Goal: Task Accomplishment & Management: Manage account settings

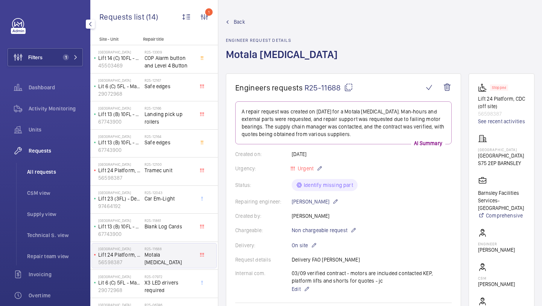
scroll to position [477, 0]
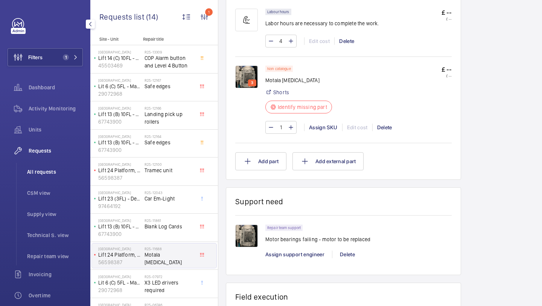
click at [49, 170] on span "All requests" at bounding box center [55, 172] width 56 height 8
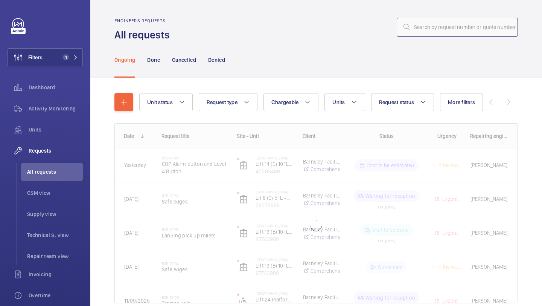
click at [439, 34] on input "text" at bounding box center [457, 27] width 121 height 19
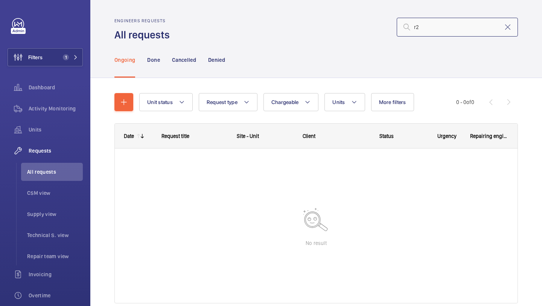
type input "r"
type input "12231"
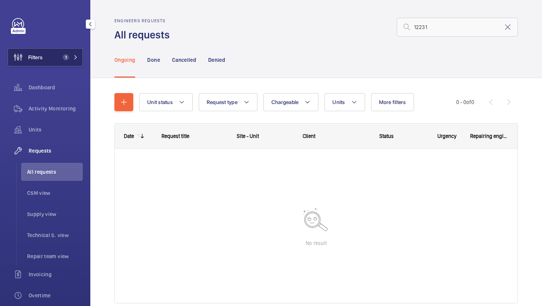
click at [69, 53] on button "Filters 1" at bounding box center [45, 57] width 75 height 18
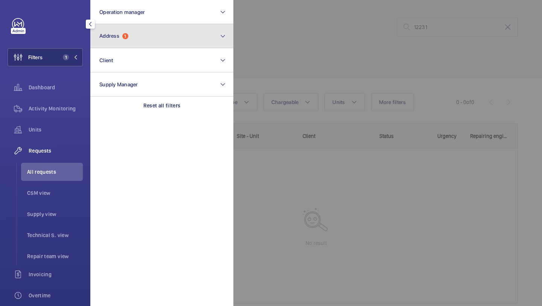
click at [136, 35] on button "Address 1" at bounding box center [161, 36] width 143 height 24
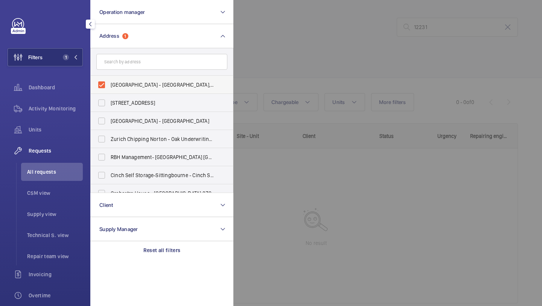
click at [138, 85] on span "[GEOGRAPHIC_DATA] - [GEOGRAPHIC_DATA], [GEOGRAPHIC_DATA]" at bounding box center [163, 85] width 104 height 8
click at [109, 85] on input "[GEOGRAPHIC_DATA] - [GEOGRAPHIC_DATA], [GEOGRAPHIC_DATA]" at bounding box center [101, 84] width 15 height 15
checkbox input "false"
click at [311, 55] on div at bounding box center [504, 153] width 542 height 306
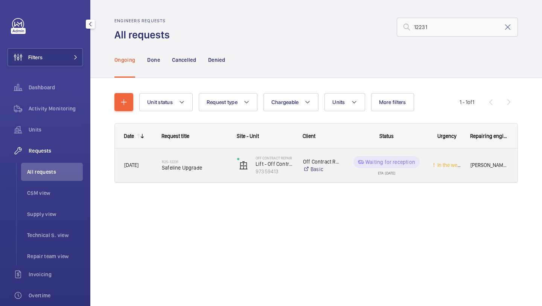
click at [218, 150] on div "R25-12231 Safeline Upgrade" at bounding box center [190, 165] width 75 height 34
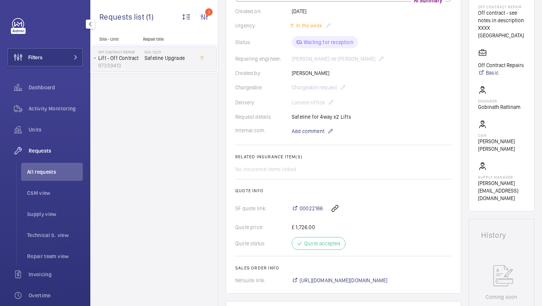
scroll to position [137, 0]
click at [308, 204] on span "00022186" at bounding box center [311, 207] width 23 height 8
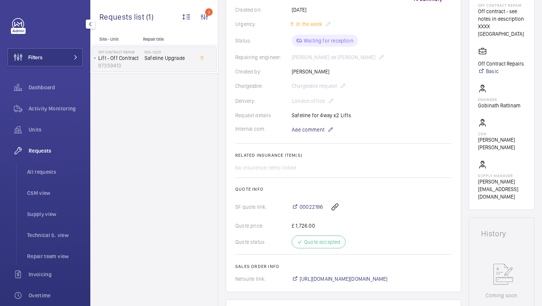
click at [66, 68] on div "Filters Dashboard Activity Monitoring Units Requests All requests CSM view Supp…" at bounding box center [45, 205] width 75 height 374
click at [69, 64] on button "Filters" at bounding box center [45, 57] width 75 height 18
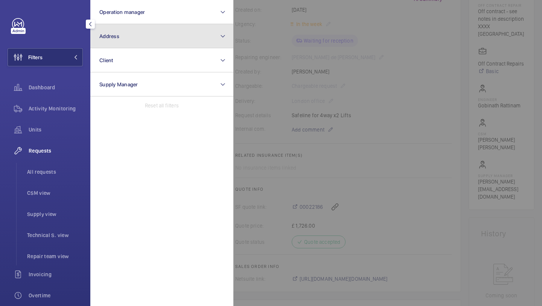
click at [111, 42] on button "Address" at bounding box center [161, 36] width 143 height 24
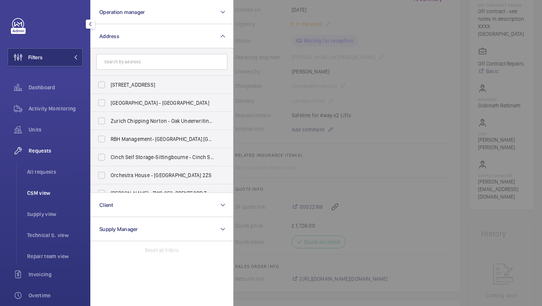
click at [46, 188] on li "CSM view" at bounding box center [52, 193] width 62 height 18
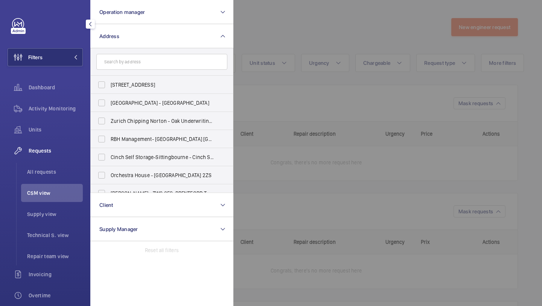
click at [47, 183] on ul "All requests CSM view Supply view Technical S. view Repair team view" at bounding box center [49, 214] width 67 height 102
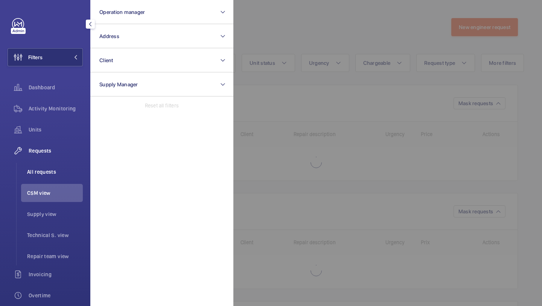
click at [49, 177] on li "All requests" at bounding box center [52, 172] width 62 height 18
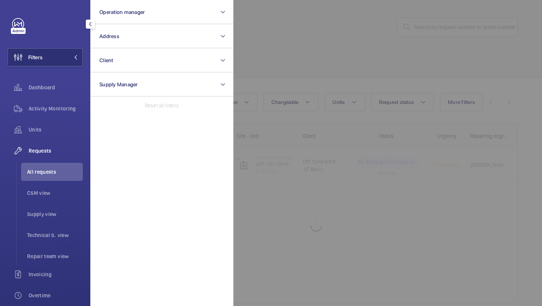
click at [337, 55] on div at bounding box center [504, 153] width 542 height 306
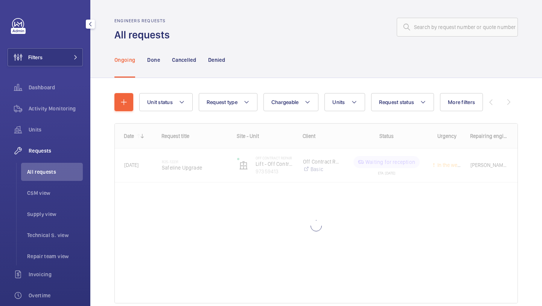
click at [294, 93] on div "Unit status Request type Chargeable Units Request status More filters Urgency R…" at bounding box center [316, 201] width 404 height 240
click at [294, 99] on button "Chargeable" at bounding box center [291, 102] width 55 height 18
click at [289, 116] on li "Chargeable" at bounding box center [335, 125] width 142 height 18
click at [289, 118] on mat-radio-button "Chargeable" at bounding box center [335, 124] width 136 height 15
radio input "true"
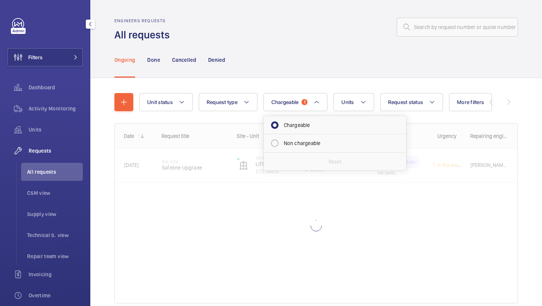
click at [339, 81] on div "Unit status Request type Chargeable 1 Chargeable Non chargeable Reset Units Req…" at bounding box center [316, 208] width 452 height 261
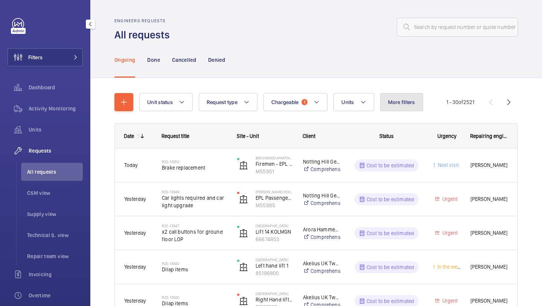
drag, startPoint x: 409, startPoint y: 108, endPoint x: 456, endPoint y: 116, distance: 47.8
click at [56, 250] on li "Repair team view" at bounding box center [52, 256] width 62 height 18
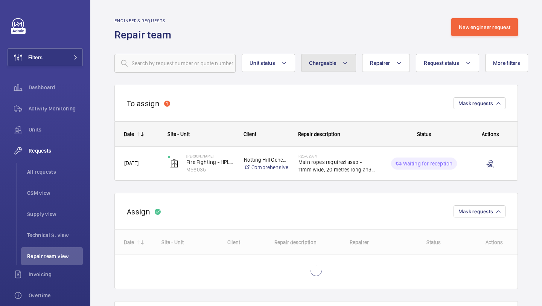
click at [330, 57] on button "Chargeable" at bounding box center [328, 63] width 55 height 18
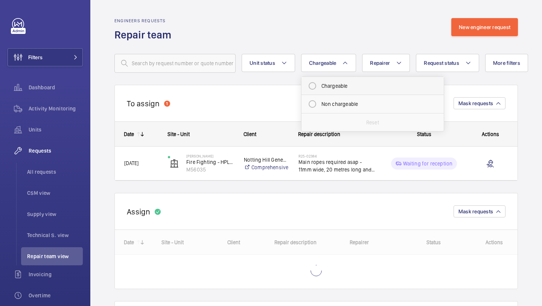
click at [331, 79] on mat-radio-button "Chargeable" at bounding box center [373, 85] width 136 height 15
radio input "true"
click at [446, 69] on button "Request status" at bounding box center [456, 63] width 63 height 18
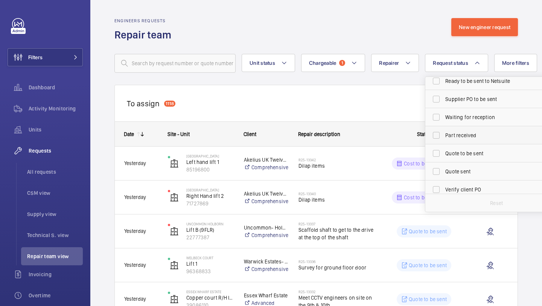
click at [453, 141] on label "Part received" at bounding box center [491, 135] width 131 height 18
click at [444, 141] on input "Part received" at bounding box center [436, 135] width 15 height 15
checkbox input "true"
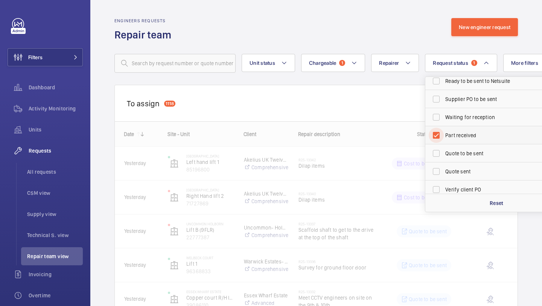
scroll to position [100, 0]
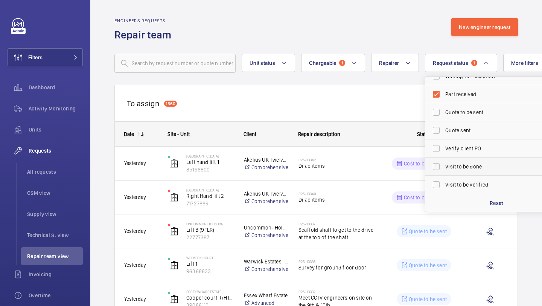
click at [451, 163] on span "Visit to be done" at bounding box center [497, 167] width 104 height 8
click at [444, 163] on input "Visit to be done" at bounding box center [436, 166] width 15 height 15
checkbox input "true"
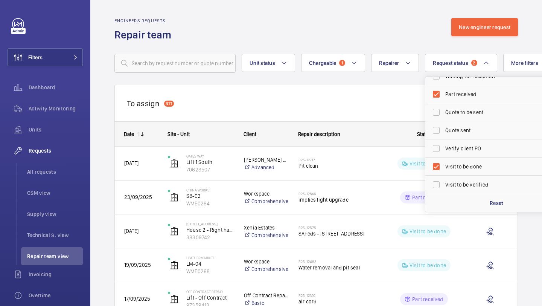
click at [288, 34] on div "Engineers requests Repair team New engineer request" at bounding box center [316, 30] width 404 height 24
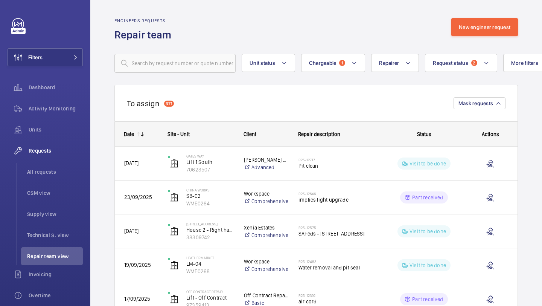
click at [288, 35] on div "Engineers requests Repair team New engineer request" at bounding box center [316, 30] width 404 height 24
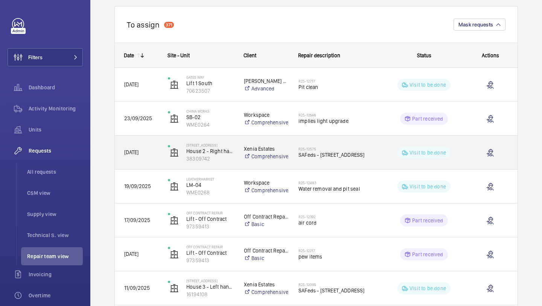
scroll to position [90, 0]
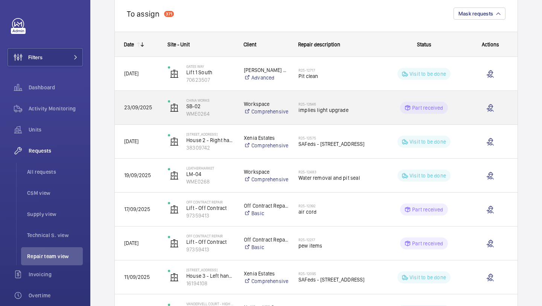
click at [320, 106] on span "implies light upgrade" at bounding box center [337, 110] width 77 height 8
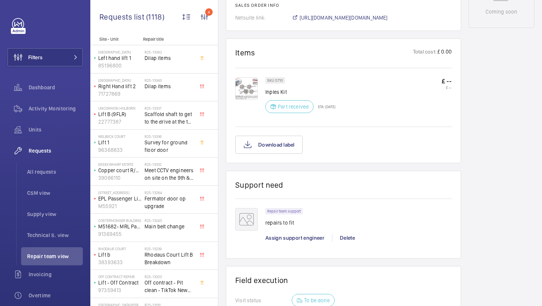
scroll to position [406, 0]
click at [289, 235] on span "Assign support engineer" at bounding box center [294, 237] width 59 height 6
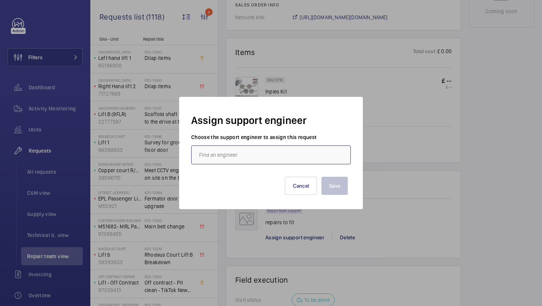
click at [275, 146] on input "text" at bounding box center [271, 154] width 160 height 19
type input "l"
click at [272, 180] on mat-option "[PERSON_NAME]" at bounding box center [271, 177] width 159 height 18
type input "[PERSON_NAME]"
click at [324, 185] on button "Save" at bounding box center [335, 186] width 26 height 18
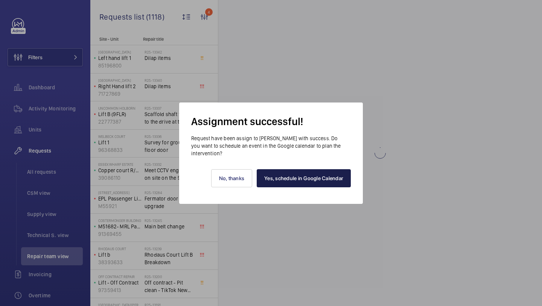
click at [287, 174] on link "Yes, schedule in Google Calendar" at bounding box center [304, 178] width 94 height 18
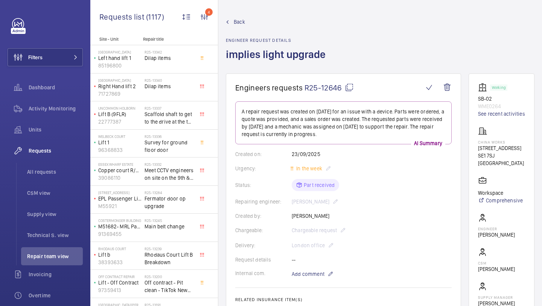
scroll to position [185, 0]
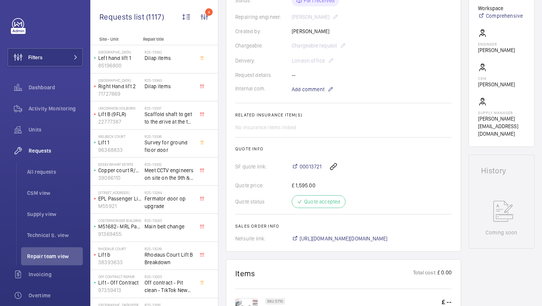
click at [313, 97] on wm-front-card-body "A repair request was created on [DATE] for an issue with a device. Parts were o…" at bounding box center [343, 79] width 217 height 325
click at [313, 94] on wm-front-card-body "A repair request was created on [DATE] for an issue with a device. Parts were o…" at bounding box center [343, 79] width 217 height 325
click at [313, 95] on wm-front-card-body "A repair request was created on [DATE] for an issue with a device. Parts were o…" at bounding box center [343, 79] width 217 height 325
click at [314, 85] on p "Add comment" at bounding box center [320, 89] width 56 height 9
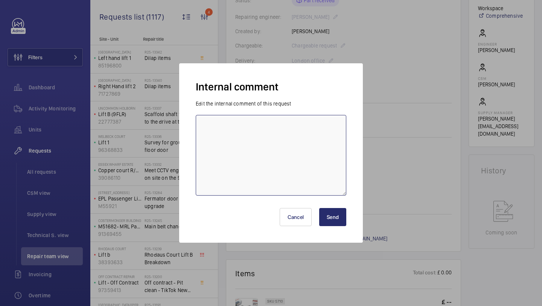
click at [305, 148] on textarea at bounding box center [271, 155] width 151 height 81
type textarea "ln lifts booked for [DATE] kb"
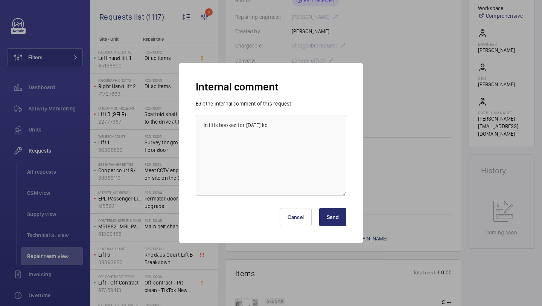
click at [333, 217] on button "Send" at bounding box center [332, 217] width 27 height 18
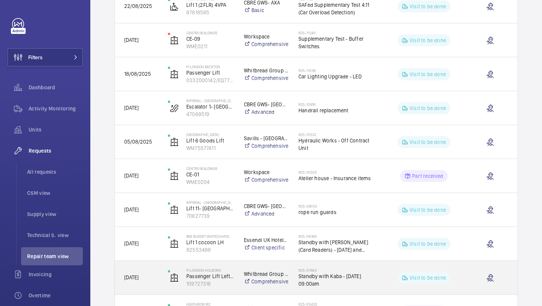
scroll to position [567, 0]
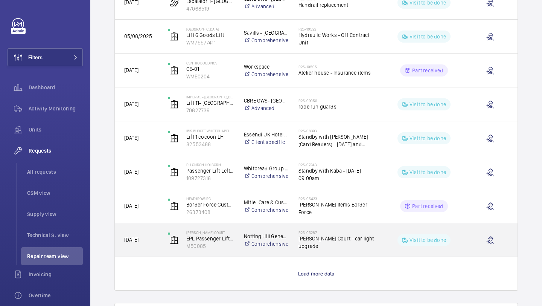
click at [330, 238] on span "[PERSON_NAME] Court - car light upgrade" at bounding box center [337, 242] width 77 height 15
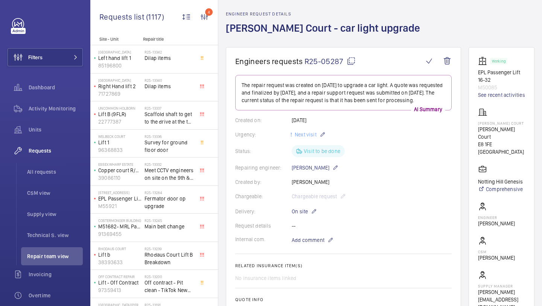
scroll to position [78, 0]
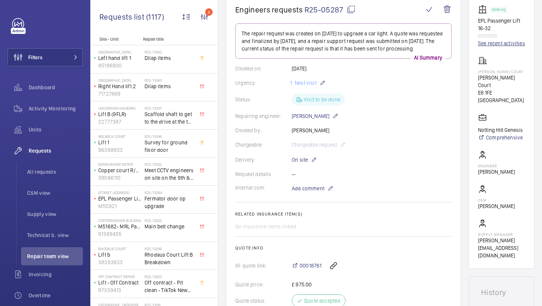
click at [504, 44] on link "See recent activities" at bounding box center [501, 44] width 47 height 8
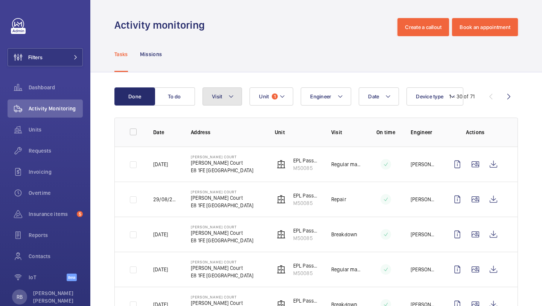
click at [223, 97] on button "Visit" at bounding box center [223, 96] width 40 height 18
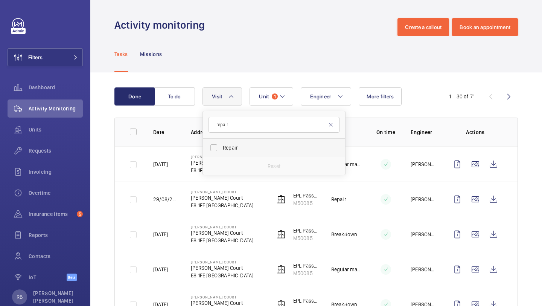
type input "repair"
click at [239, 142] on label "Repair" at bounding box center [268, 148] width 131 height 18
click at [221, 142] on input "Repair" at bounding box center [213, 147] width 15 height 15
checkbox input "true"
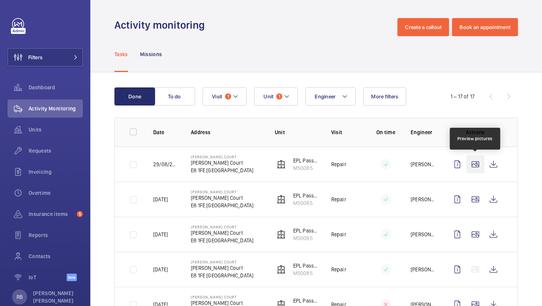
click at [474, 164] on wm-front-icon-button at bounding box center [476, 164] width 18 height 18
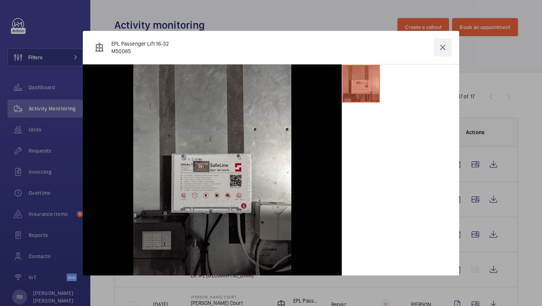
click at [451, 49] on wm-front-icon-button at bounding box center [443, 47] width 18 height 18
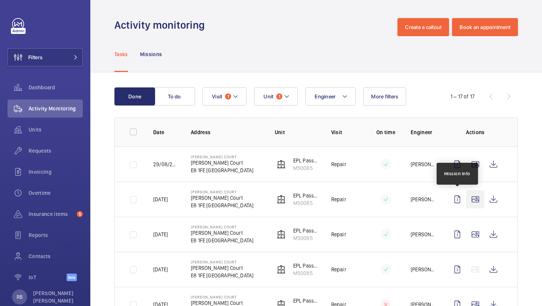
click at [474, 200] on wm-front-icon-button at bounding box center [476, 199] width 18 height 18
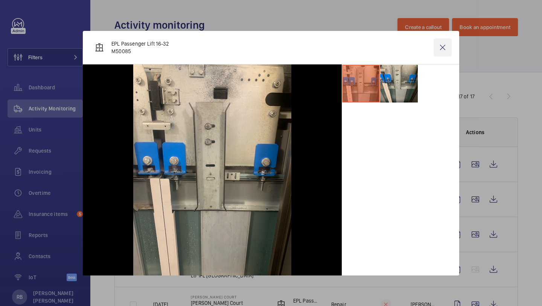
click at [436, 50] on wm-front-icon-button at bounding box center [443, 47] width 18 height 18
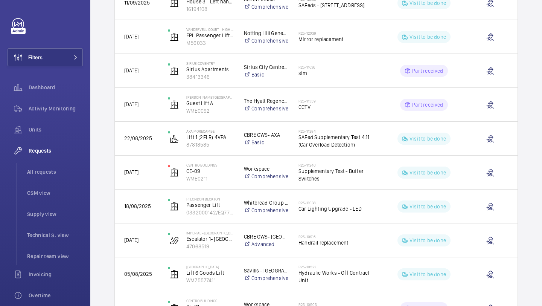
scroll to position [488, 0]
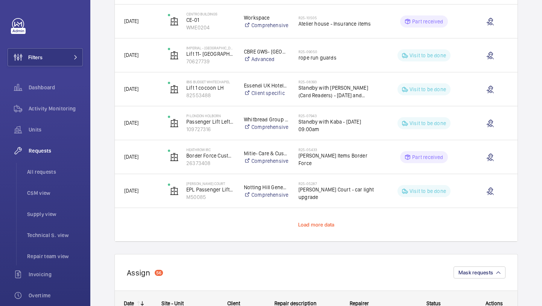
click at [310, 224] on span "Load more data" at bounding box center [316, 224] width 37 height 6
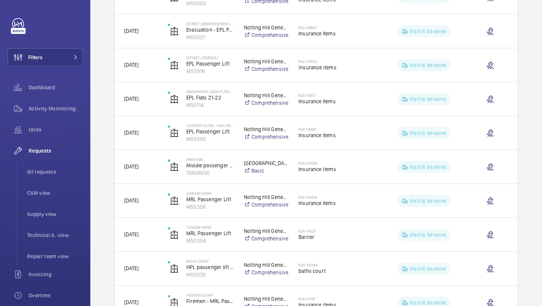
scroll to position [1255, 0]
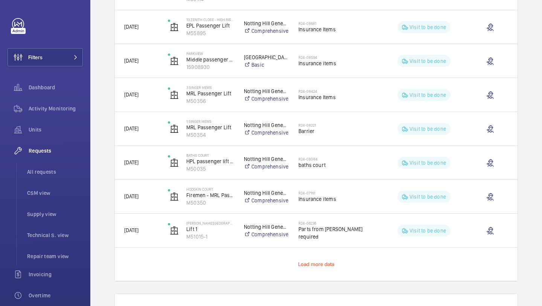
click at [322, 266] on span "Load more data" at bounding box center [316, 264] width 37 height 6
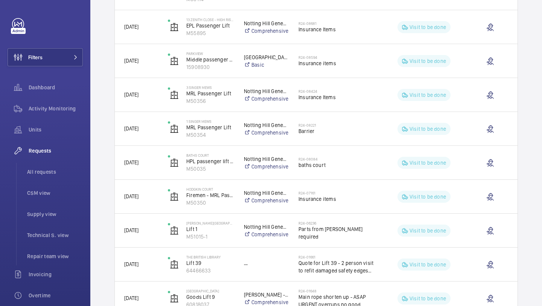
scroll to position [0, 0]
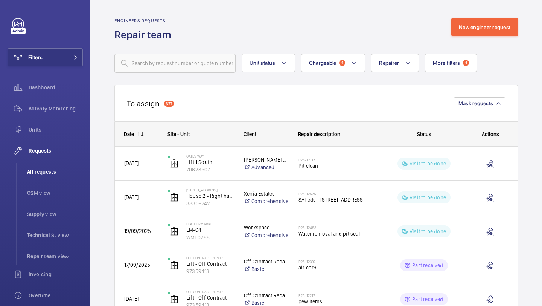
click at [49, 165] on li "All requests" at bounding box center [52, 172] width 62 height 18
click at [47, 171] on span "All requests" at bounding box center [55, 172] width 56 height 8
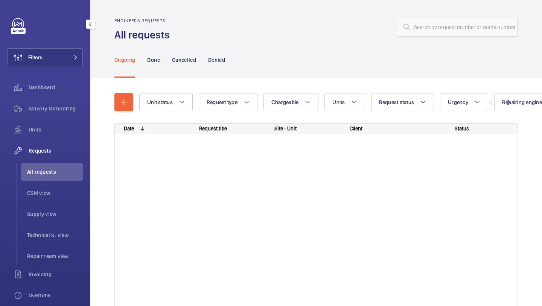
click at [47, 171] on span "All requests" at bounding box center [55, 172] width 56 height 8
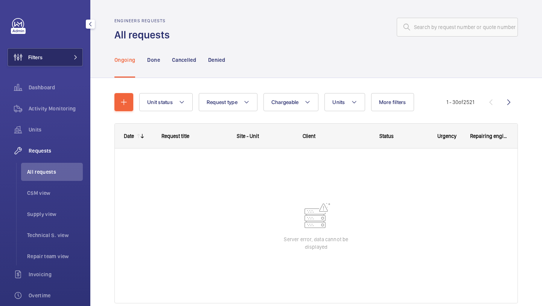
click at [67, 61] on button "Filters" at bounding box center [45, 57] width 75 height 18
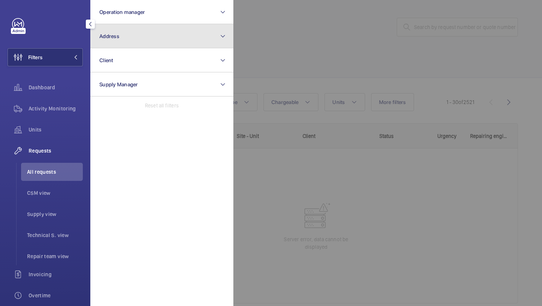
click at [117, 41] on button "Address" at bounding box center [161, 36] width 143 height 24
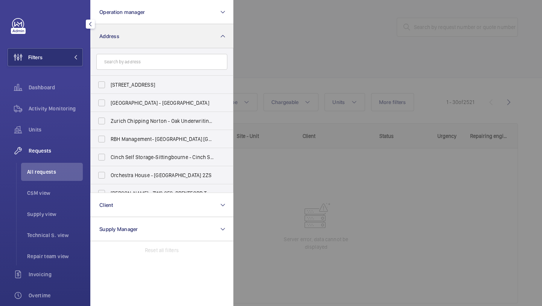
type input "e"
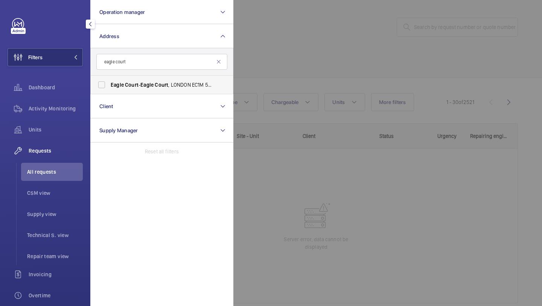
type input "eagle court"
click at [117, 90] on label "Eagle Court - [GEOGRAPHIC_DATA] 5QD" at bounding box center [156, 85] width 131 height 18
click at [109, 90] on input "Eagle Court - [GEOGRAPHIC_DATA] 5QD" at bounding box center [101, 84] width 15 height 15
checkbox input "true"
click at [288, 86] on div at bounding box center [504, 153] width 542 height 306
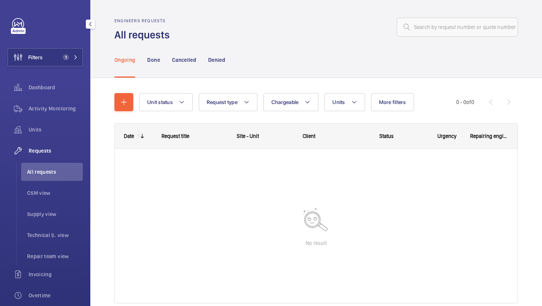
click at [38, 171] on span "All requests" at bounding box center [55, 172] width 56 height 8
click at [67, 61] on button "Filters 1" at bounding box center [45, 57] width 75 height 18
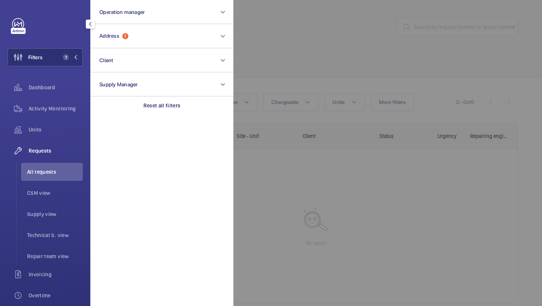
click at [260, 34] on div at bounding box center [504, 153] width 542 height 306
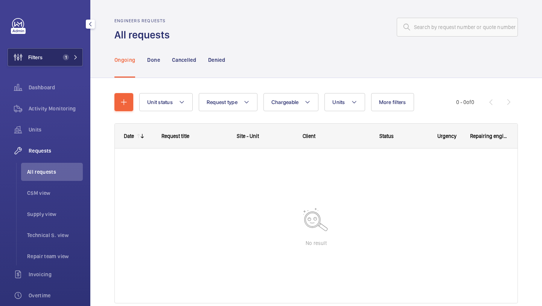
click at [43, 56] on button "Filters 1" at bounding box center [45, 57] width 75 height 18
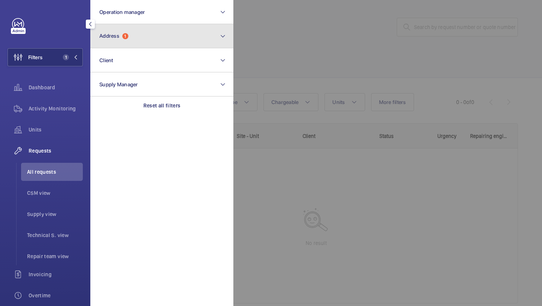
click at [151, 37] on button "Address 1" at bounding box center [161, 36] width 143 height 24
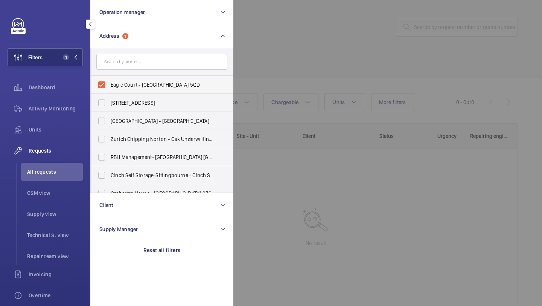
click at [134, 82] on span "Eagle Court - [GEOGRAPHIC_DATA] 5QD" at bounding box center [163, 85] width 104 height 8
click at [109, 82] on input "Eagle Court - [GEOGRAPHIC_DATA] 5QD" at bounding box center [101, 84] width 15 height 15
checkbox input "false"
click at [302, 32] on div at bounding box center [504, 153] width 542 height 306
